Goal: Task Accomplishment & Management: Complete application form

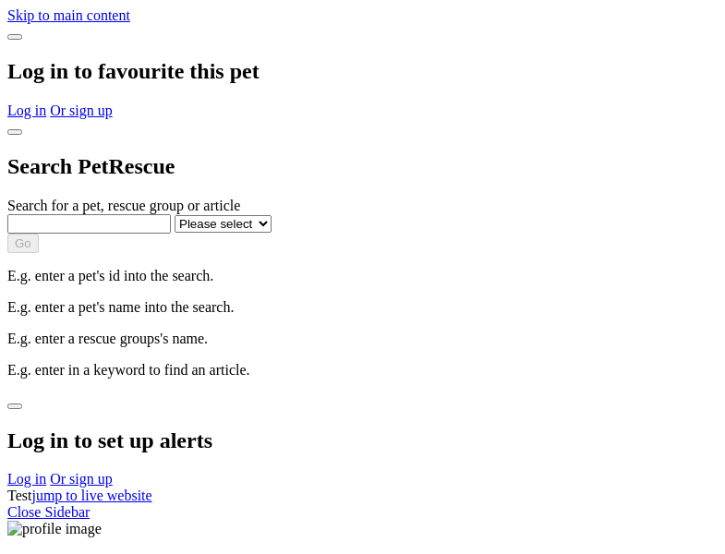
select select
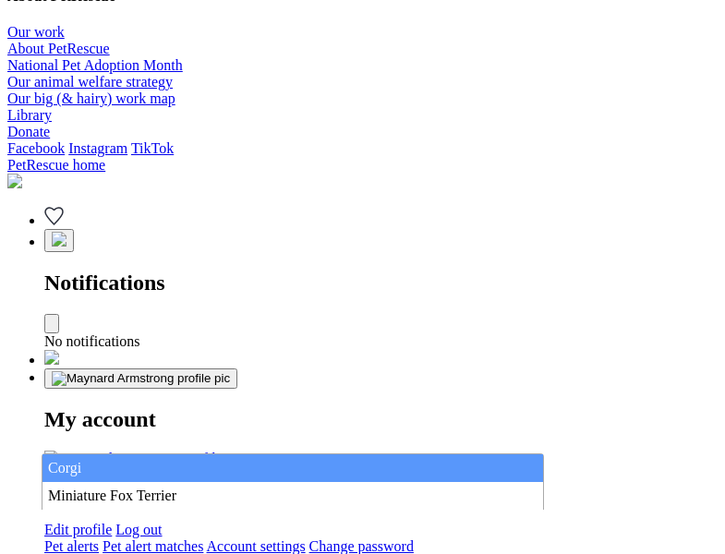
type input "Corgi"
select select "844268919"
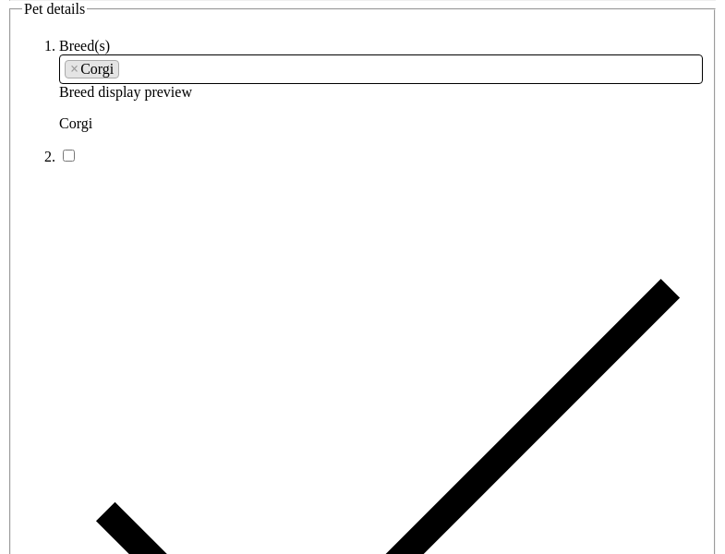
type input "River Heights22, Western Australia, 2193"
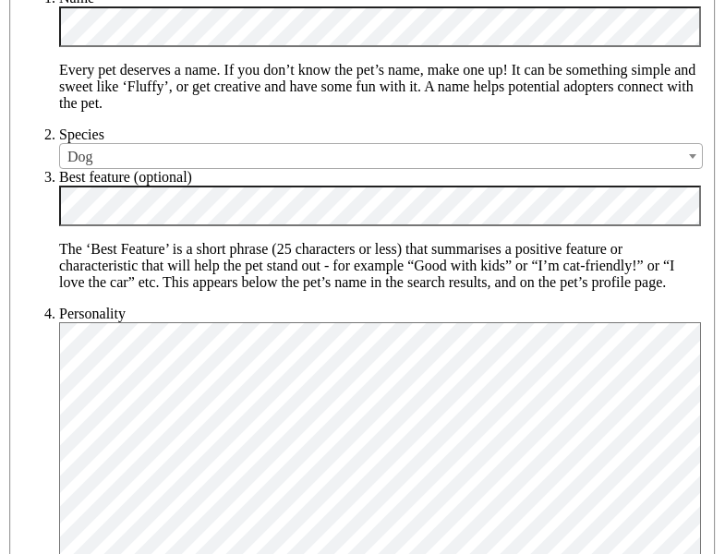
type input "14FEO934M45O193"
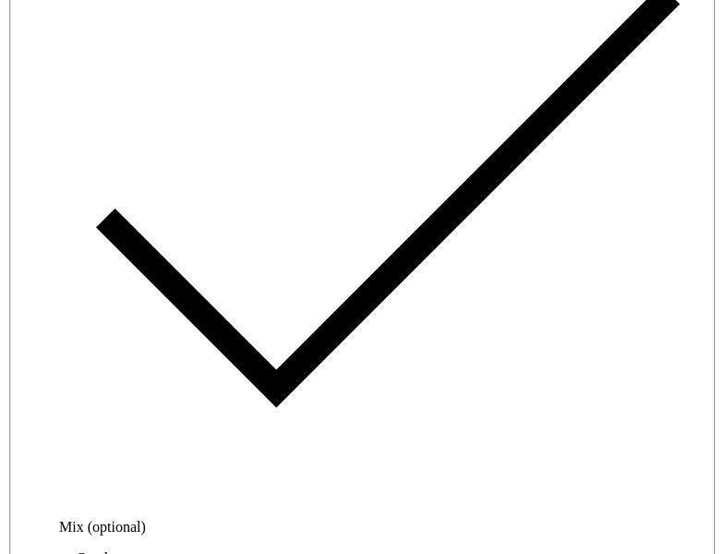
radio input "true"
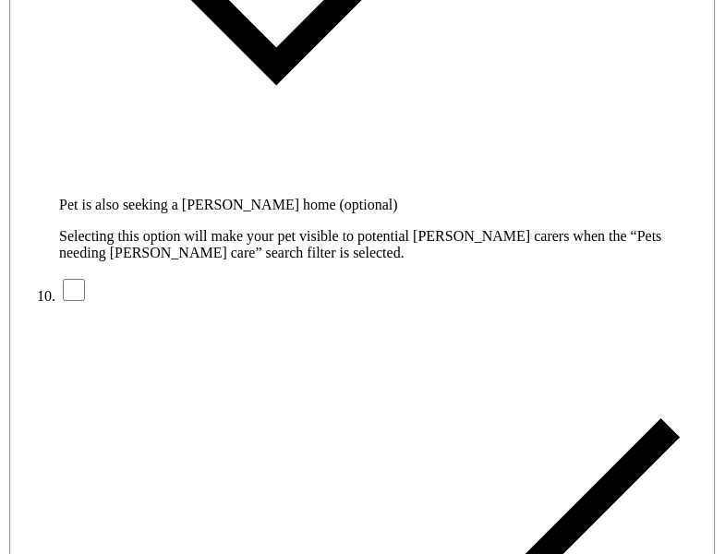
type input "Please wait..."
